Goal: Transaction & Acquisition: Purchase product/service

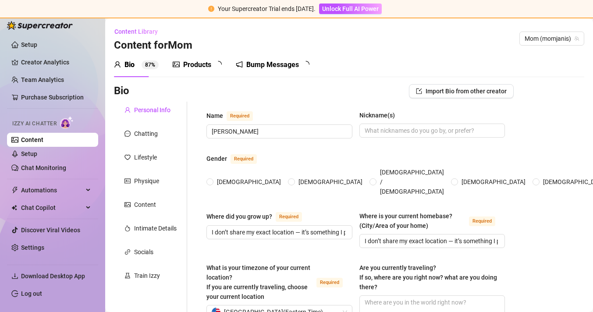
radio input "true"
type input "[DATE]"
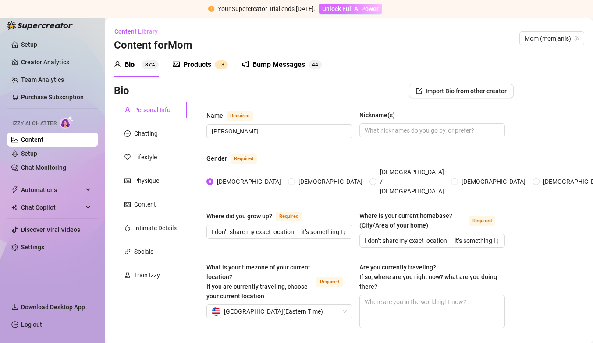
click at [374, 9] on span "Unlock Full AI Power" at bounding box center [350, 8] width 56 height 7
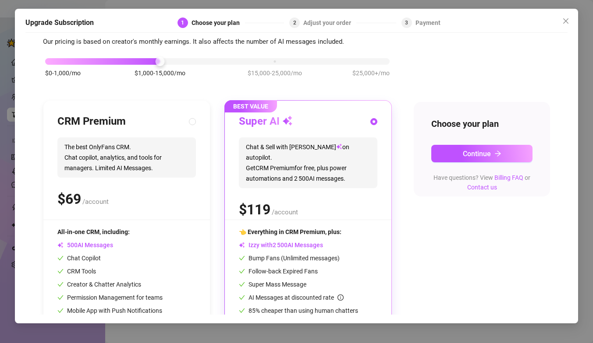
scroll to position [64, 0]
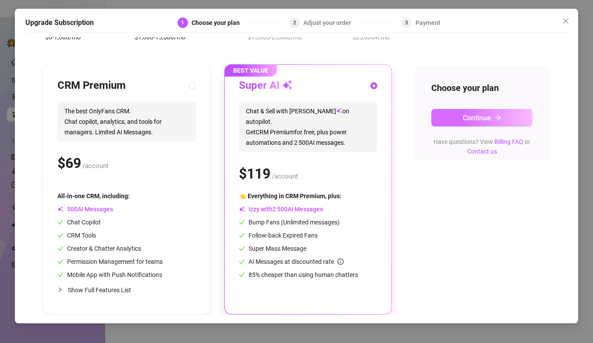
click at [463, 118] on span "Continue" at bounding box center [476, 118] width 28 height 8
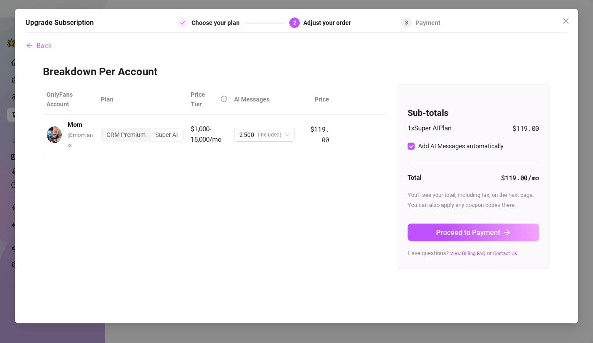
scroll to position [0, 0]
click at [567, 19] on icon "close" at bounding box center [565, 20] width 5 height 5
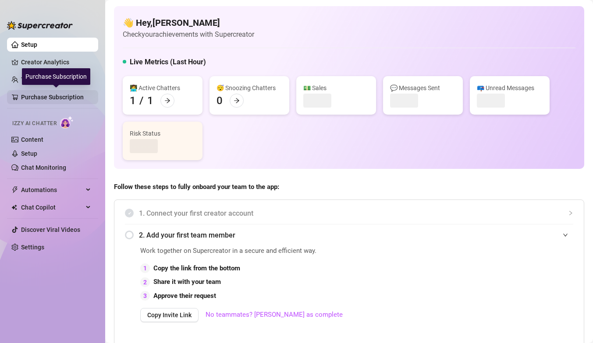
click at [56, 95] on link "Purchase Subscription" at bounding box center [56, 97] width 70 height 14
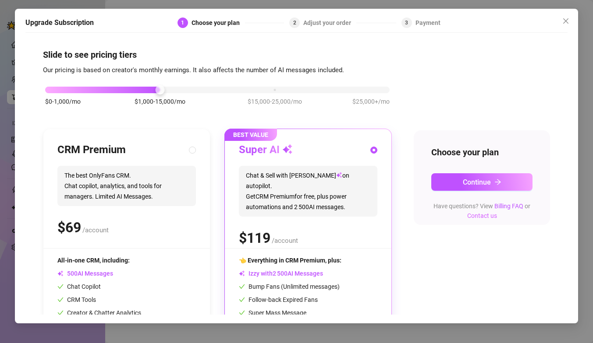
click at [489, 216] on link "Contact us" at bounding box center [482, 215] width 30 height 7
click at [484, 216] on link "Contact us" at bounding box center [482, 215] width 30 height 7
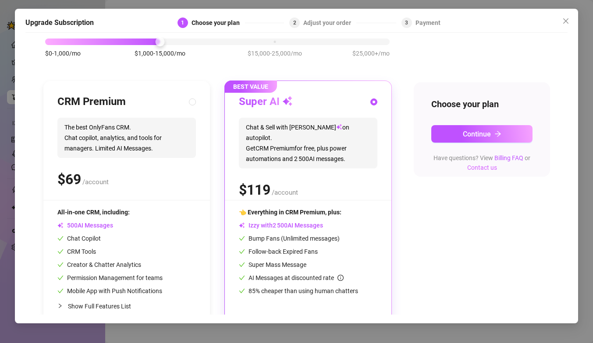
scroll to position [64, 0]
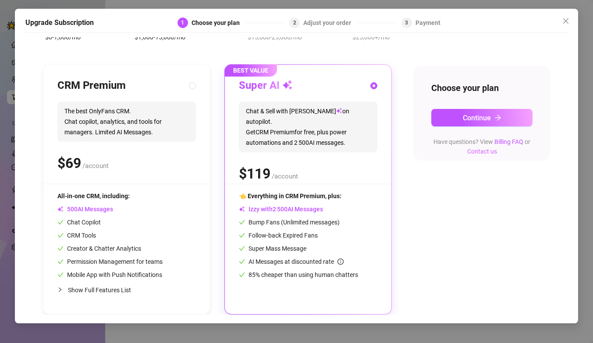
click at [487, 153] on link "Contact us" at bounding box center [482, 151] width 30 height 7
click at [565, 21] on icon "close" at bounding box center [565, 20] width 5 height 5
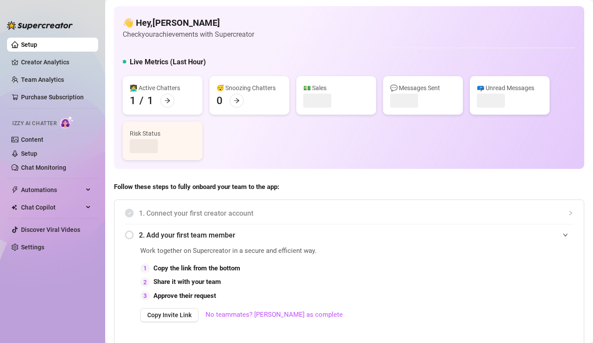
scroll to position [7, 0]
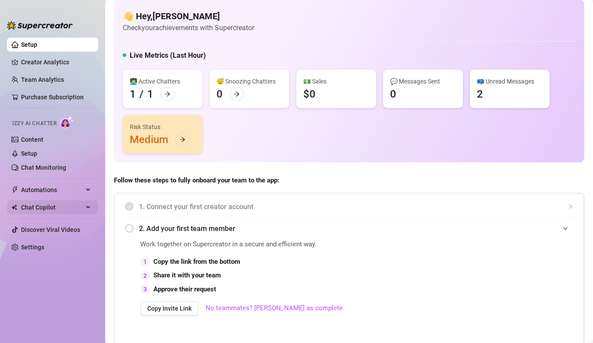
click at [82, 206] on span "Chat Copilot" at bounding box center [52, 208] width 62 height 14
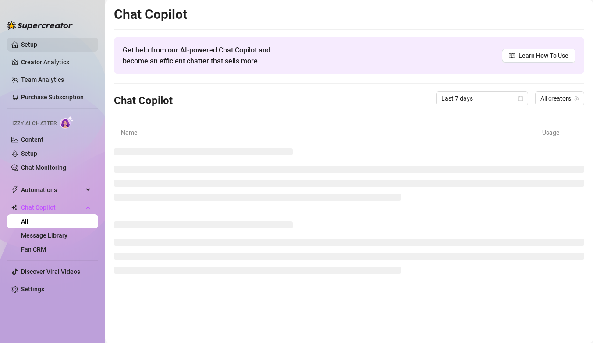
click at [36, 43] on link "Setup" at bounding box center [29, 44] width 16 height 7
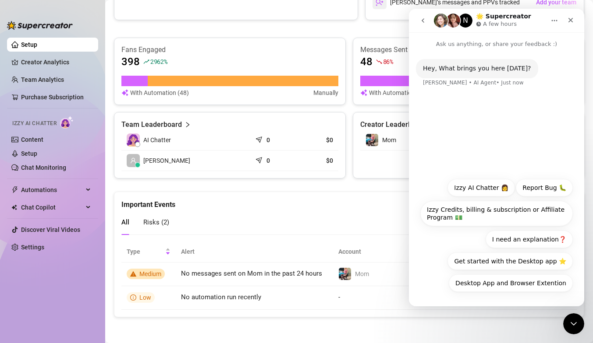
click at [425, 19] on icon "go back" at bounding box center [422, 20] width 7 height 7
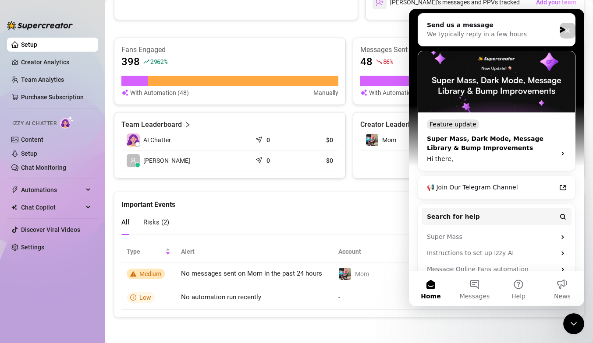
scroll to position [180, 0]
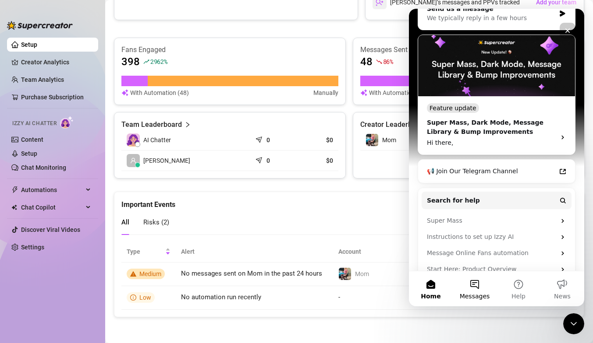
click at [463, 282] on button "Messages" at bounding box center [474, 289] width 44 height 35
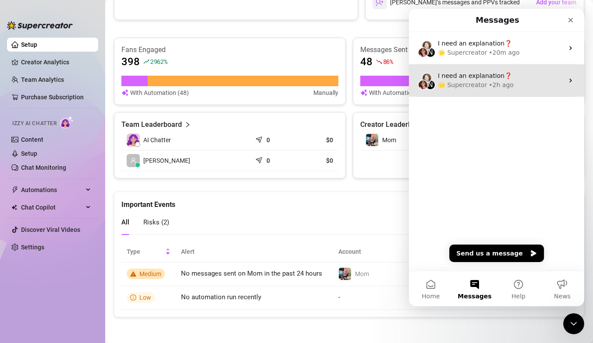
click at [510, 78] on div "I need an explanation❓" at bounding box center [501, 75] width 126 height 9
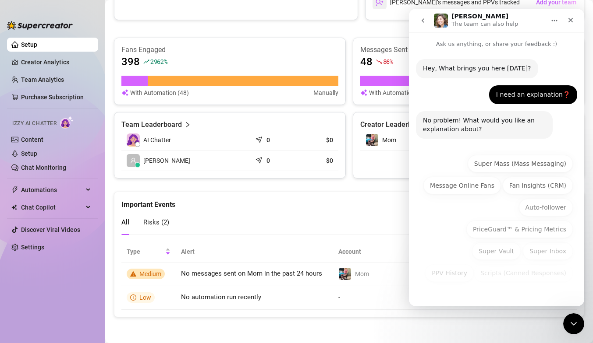
scroll to position [12, 0]
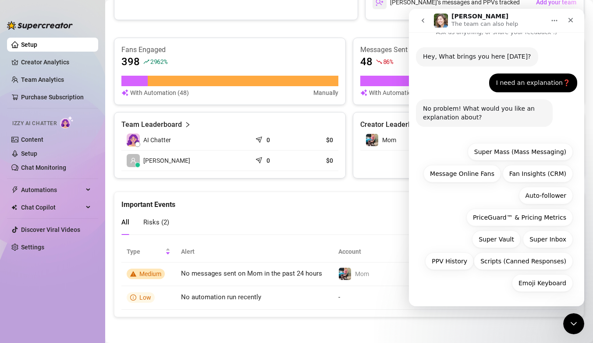
click at [430, 19] on button "go back" at bounding box center [422, 20] width 17 height 17
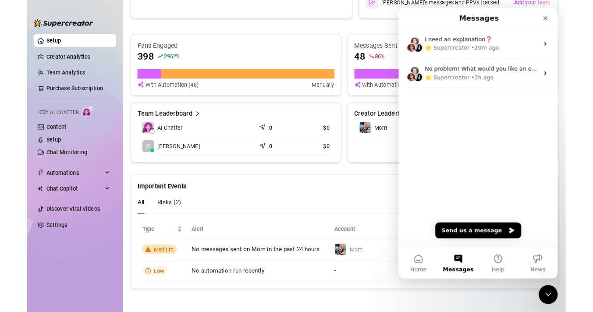
scroll to position [0, 0]
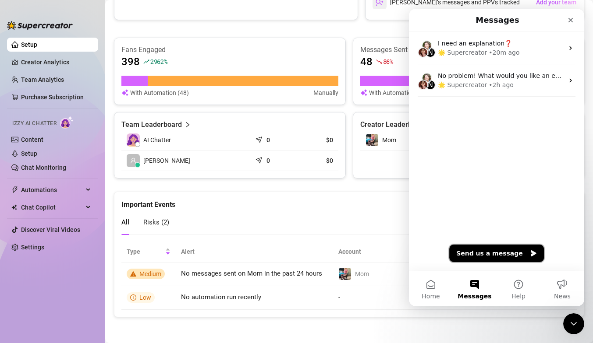
click at [473, 258] on button "Send us a message" at bounding box center [496, 254] width 95 height 18
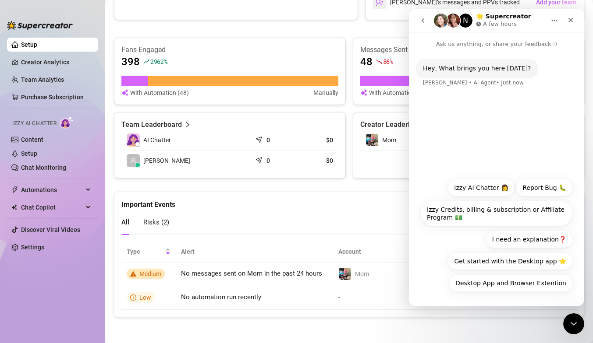
drag, startPoint x: 452, startPoint y: 141, endPoint x: 504, endPoint y: 107, distance: 61.6
click at [504, 107] on div "Hey, What brings you here [DATE]? [PERSON_NAME] • AI Agent • Just now" at bounding box center [496, 111] width 175 height 125
click at [420, 276] on div "Desktop App and Browser Extention Izzy AI Chatter 👩 Report Bug 🐛 Izzy Credits, …" at bounding box center [496, 237] width 152 height 117
click at [421, 17] on icon "go back" at bounding box center [422, 20] width 7 height 7
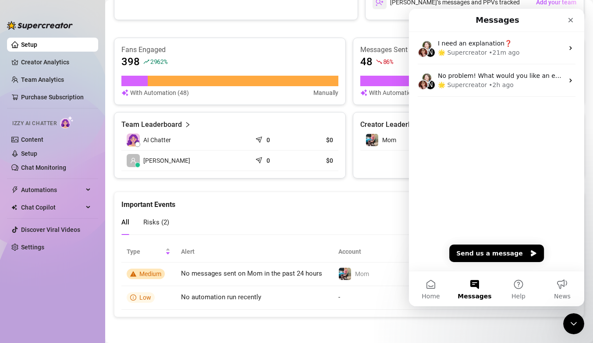
click at [374, 176] on div "Creator Leaderboard Mom $3,778.92" at bounding box center [469, 145] width 232 height 67
click at [559, 292] on button "News" at bounding box center [562, 289] width 44 height 35
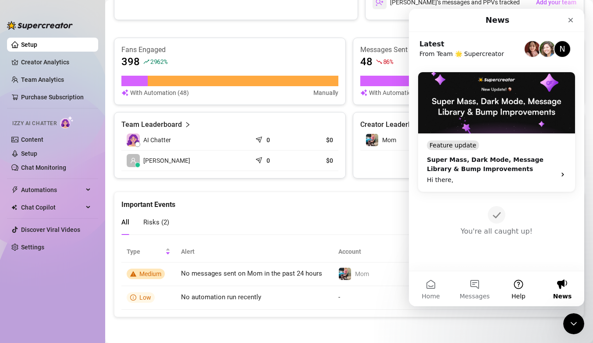
click at [517, 284] on button "Help" at bounding box center [518, 289] width 44 height 35
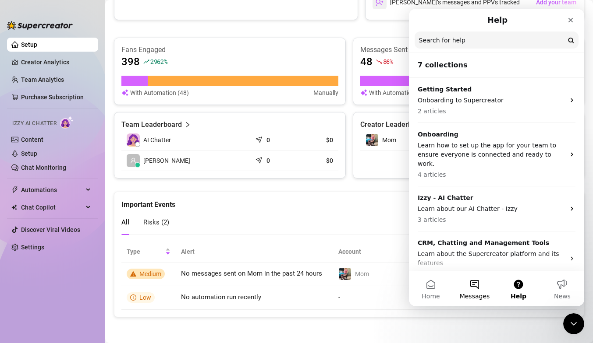
click at [472, 288] on button "Messages" at bounding box center [474, 289] width 44 height 35
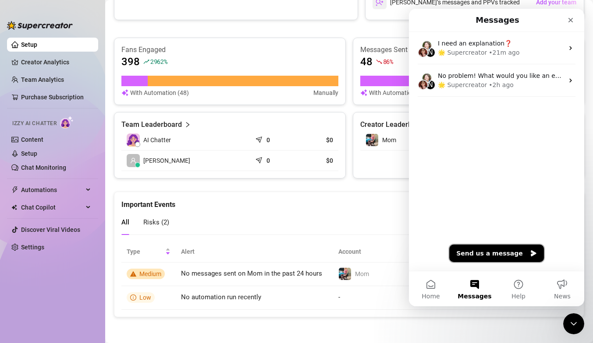
click at [498, 256] on button "Send us a message" at bounding box center [496, 254] width 95 height 18
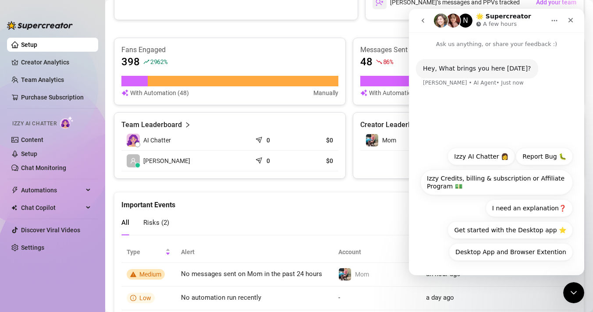
drag, startPoint x: 452, startPoint y: 236, endPoint x: 433, endPoint y: 229, distance: 20.4
click at [433, 229] on div "Desktop App and Browser Extention Izzy AI Chatter 👩 Report Bug 🐛 Izzy Credits, …" at bounding box center [496, 206] width 152 height 117
drag, startPoint x: 433, startPoint y: 229, endPoint x: 570, endPoint y: 20, distance: 250.0
click at [570, 20] on div "N 🌟 Supercreator A few hours Ask us anything, or share your feedback :) Hey, Wh…" at bounding box center [496, 142] width 175 height 266
click at [569, 20] on icon "Close" at bounding box center [570, 20] width 5 height 5
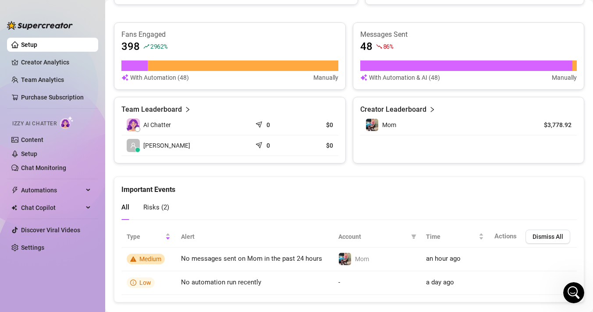
scroll to position [549, 0]
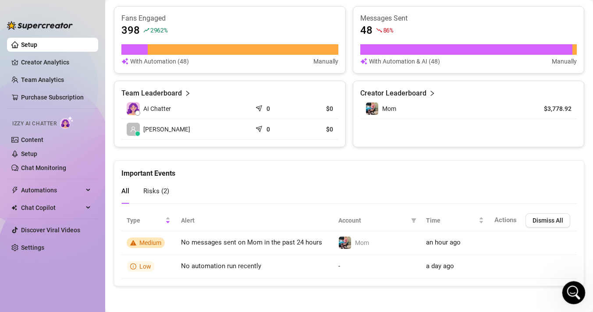
click at [569, 289] on icon "Open Intercom Messenger" at bounding box center [572, 291] width 14 height 14
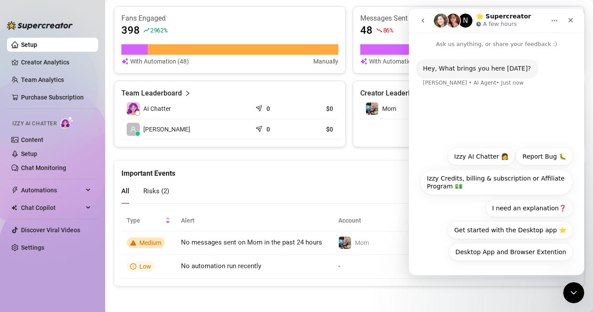
click at [425, 20] on icon "go back" at bounding box center [422, 20] width 7 height 7
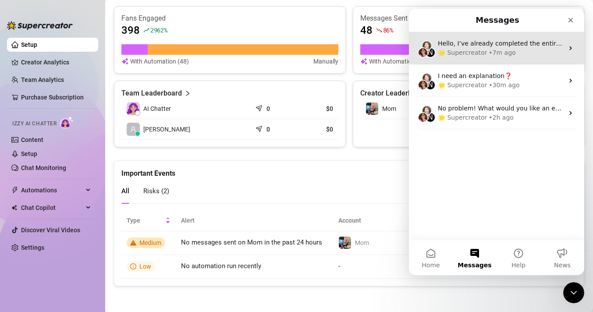
click at [507, 51] on div "• 7m ago" at bounding box center [501, 52] width 27 height 9
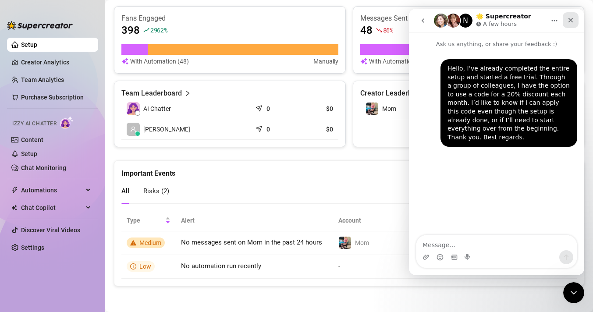
click at [569, 20] on icon "Close" at bounding box center [570, 20] width 7 height 7
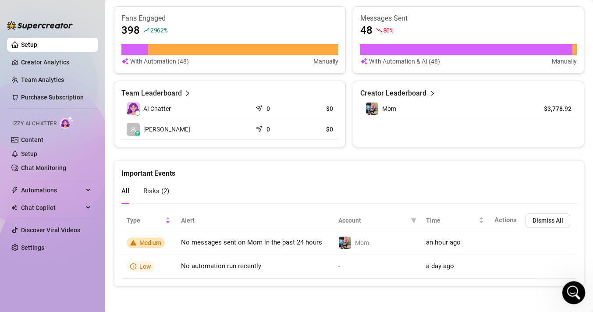
click at [564, 301] on div "Open Intercom Messenger" at bounding box center [571, 291] width 21 height 21
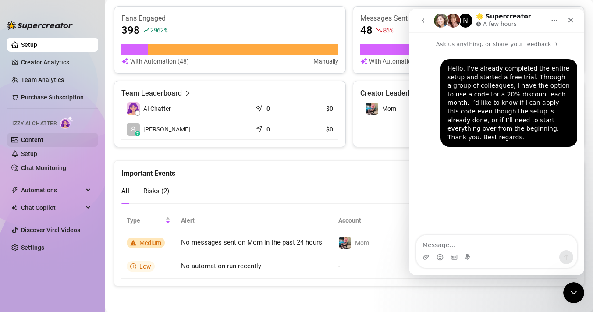
click at [33, 138] on link "Content" at bounding box center [32, 139] width 22 height 7
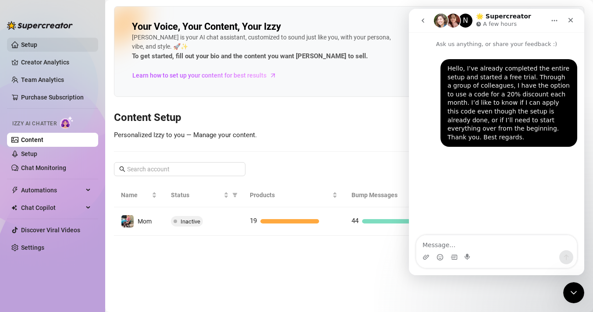
click at [25, 46] on link "Setup" at bounding box center [29, 44] width 16 height 7
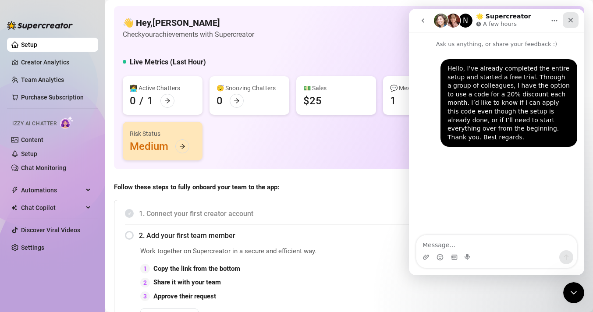
click at [567, 19] on icon "Close" at bounding box center [570, 20] width 7 height 7
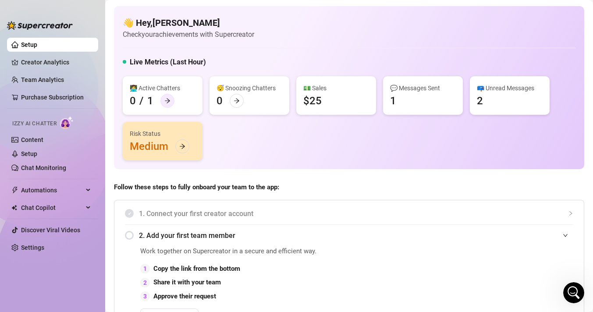
click at [166, 99] on icon "arrow-right" at bounding box center [167, 101] width 6 height 6
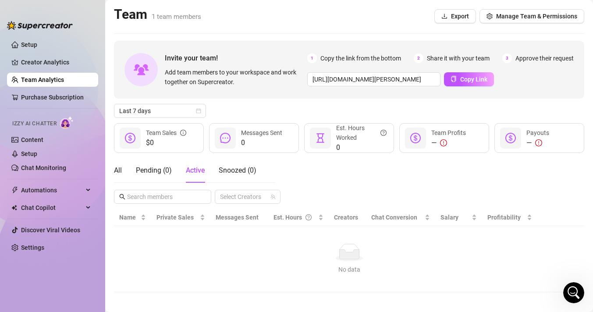
scroll to position [7, 0]
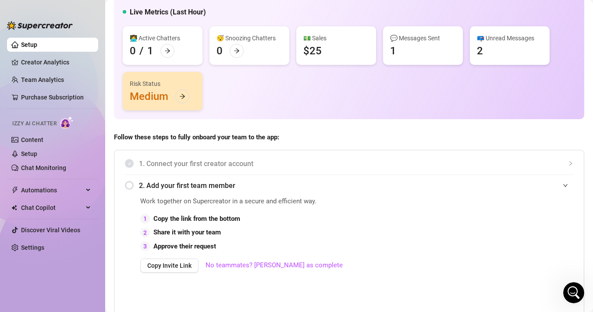
scroll to position [51, 0]
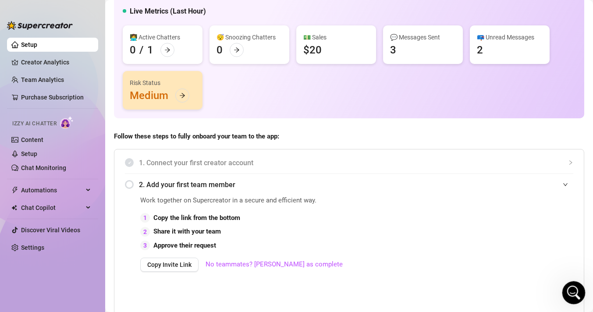
click at [561, 286] on html at bounding box center [571, 291] width 21 height 21
click at [575, 294] on icon "Open Intercom Messenger" at bounding box center [572, 291] width 14 height 14
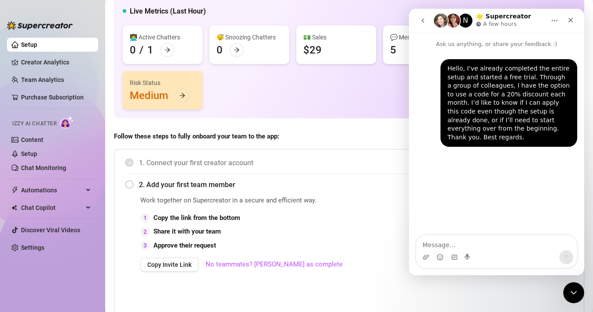
click at [341, 44] on div "💵 Sales $29" at bounding box center [336, 44] width 80 height 39
click at [572, 21] on icon "Close" at bounding box center [570, 20] width 7 height 7
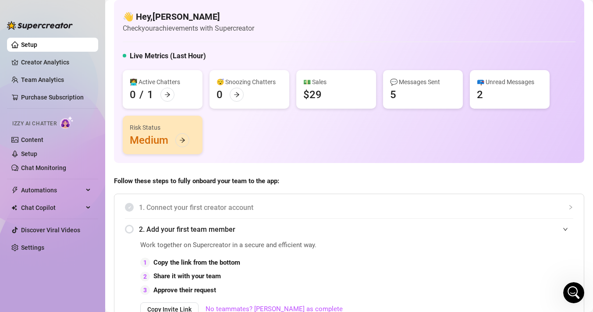
scroll to position [0, 0]
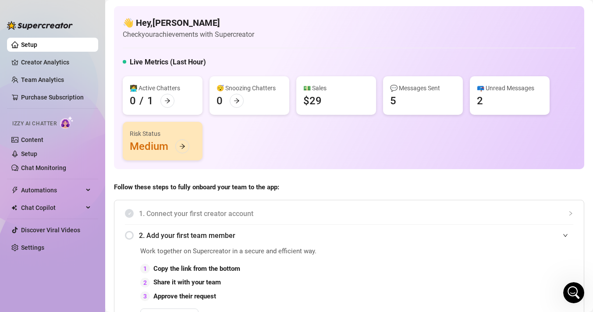
click at [330, 99] on div "💵 Sales $29" at bounding box center [336, 95] width 80 height 39
click at [326, 93] on div "💵 Sales $29" at bounding box center [336, 95] width 80 height 39
click at [479, 101] on div "2" at bounding box center [479, 101] width 6 height 14
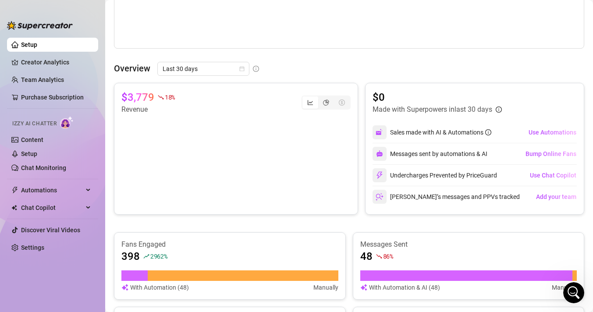
scroll to position [152, 0]
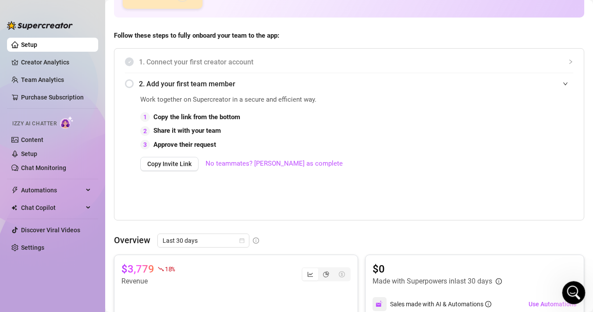
click at [572, 292] on icon "Open Intercom Messenger" at bounding box center [572, 291] width 14 height 14
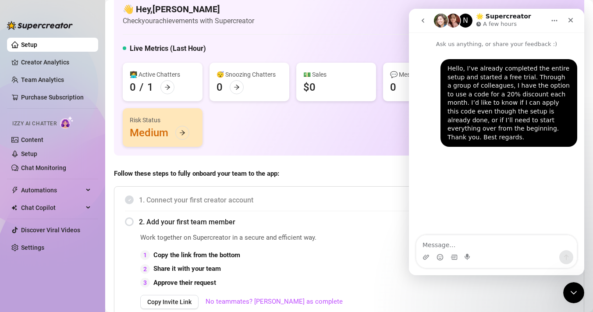
scroll to position [0, 0]
